Goal: Find specific fact: Find contact information

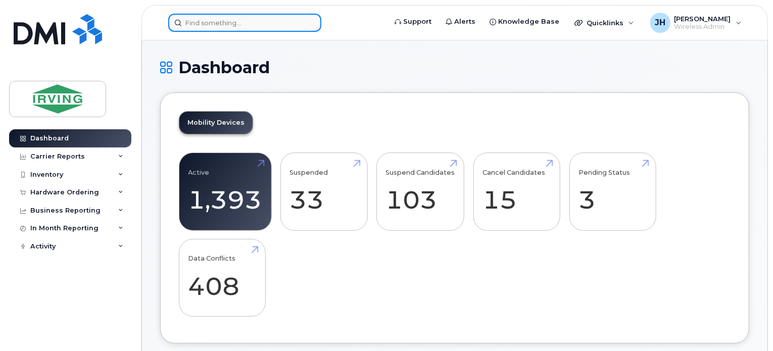
click at [253, 23] on input at bounding box center [244, 23] width 153 height 18
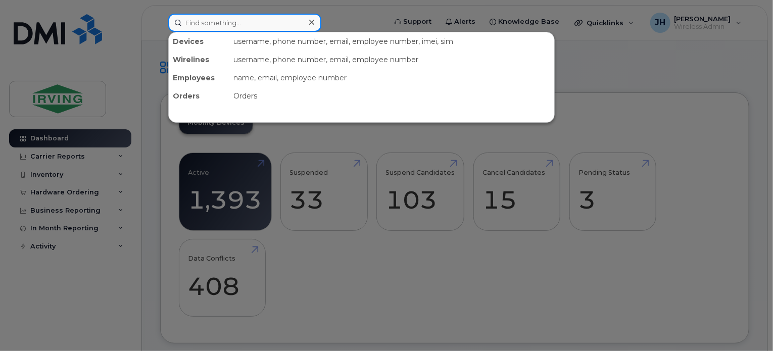
paste input "352693793552379"
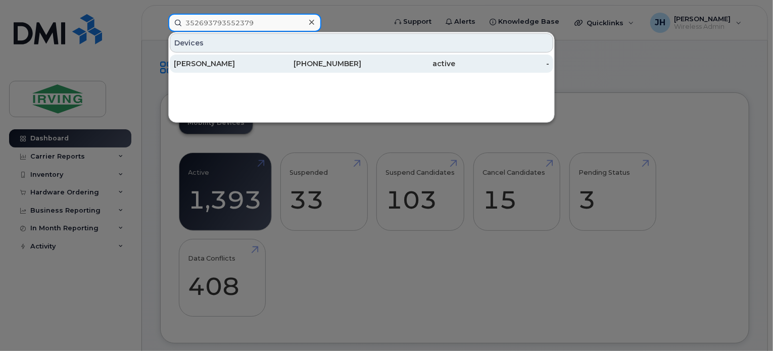
type input "352693793552379"
click at [209, 64] on div "[PERSON_NAME]" at bounding box center [221, 64] width 94 height 10
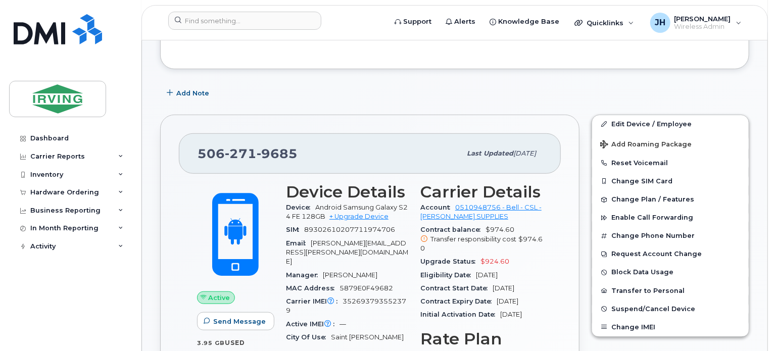
scroll to position [303, 0]
